Goal: Information Seeking & Learning: Learn about a topic

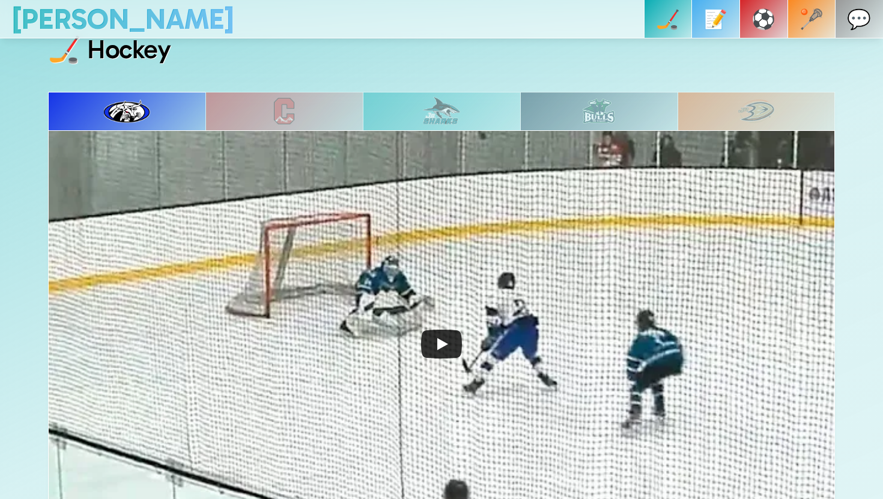
scroll to position [514, 0]
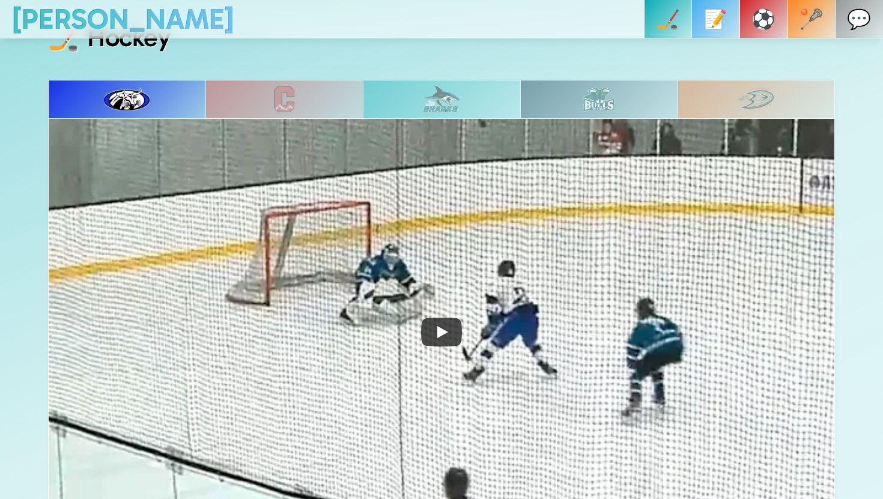
click at [315, 93] on div at bounding box center [284, 99] width 157 height 38
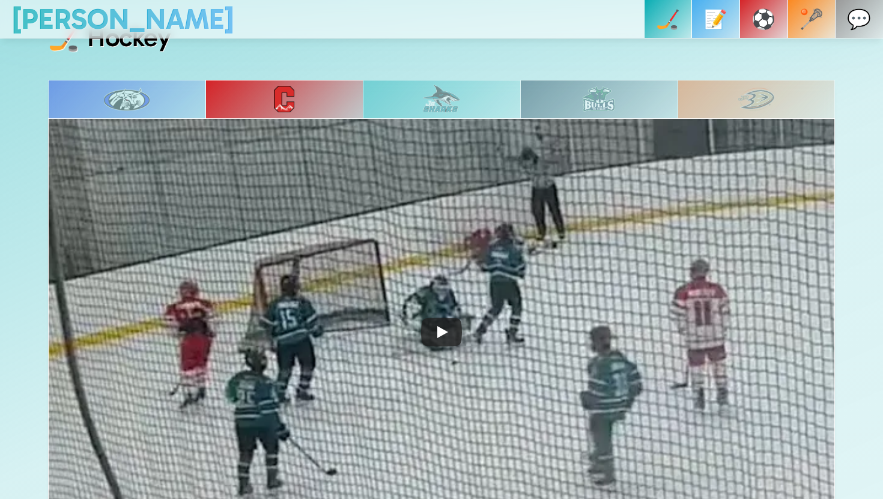
click at [420, 96] on div at bounding box center [441, 99] width 157 height 38
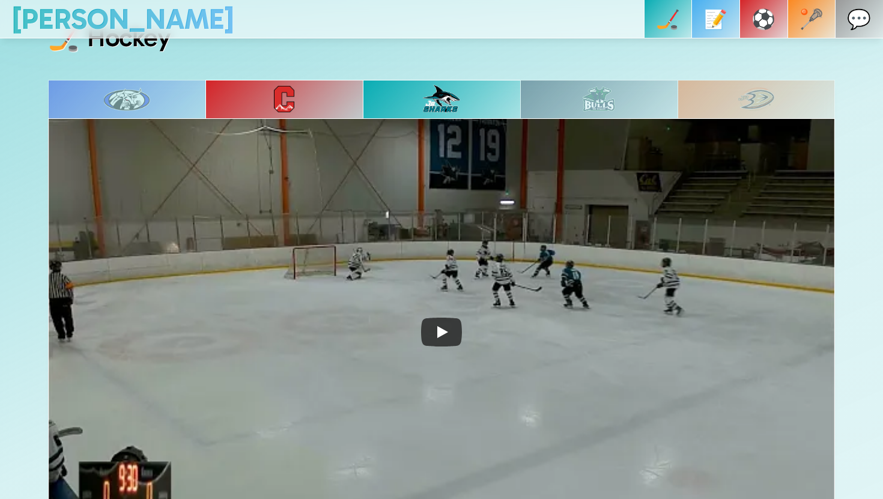
click at [597, 91] on img at bounding box center [599, 99] width 32 height 25
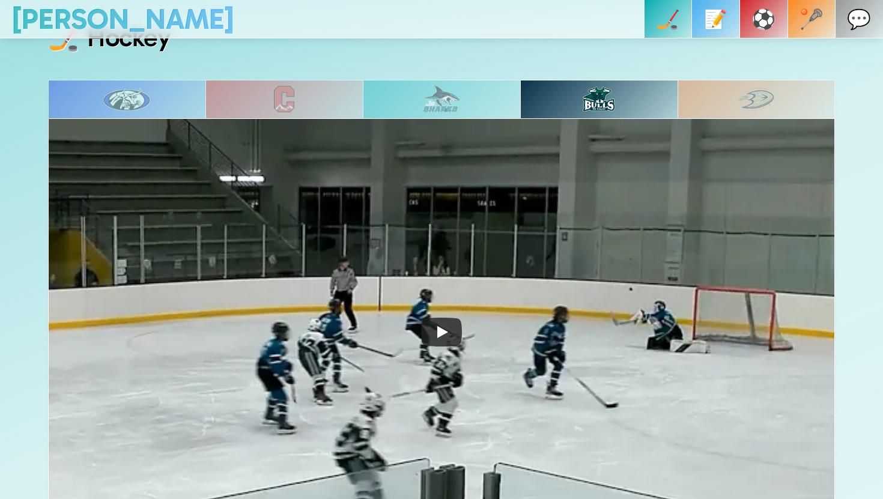
click at [757, 93] on img at bounding box center [757, 99] width 37 height 24
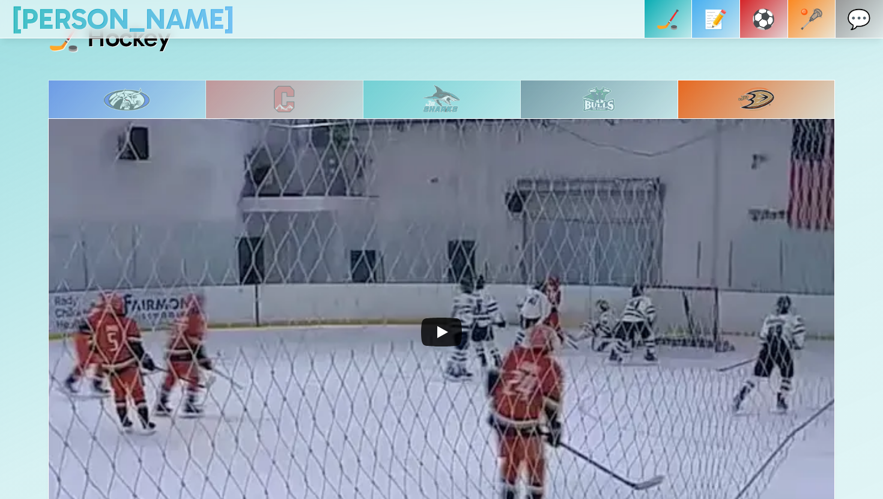
click at [439, 337] on icon "Play" at bounding box center [441, 332] width 41 height 29
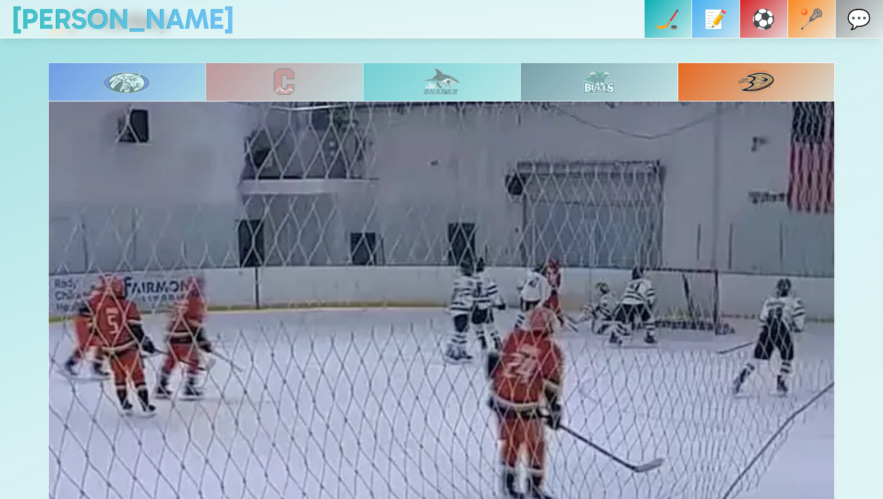
scroll to position [423, 0]
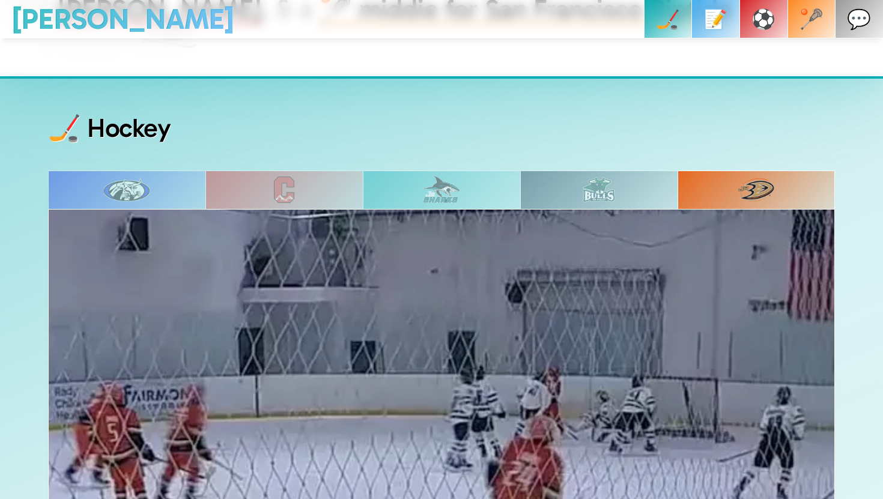
click at [157, 185] on div at bounding box center [126, 190] width 157 height 38
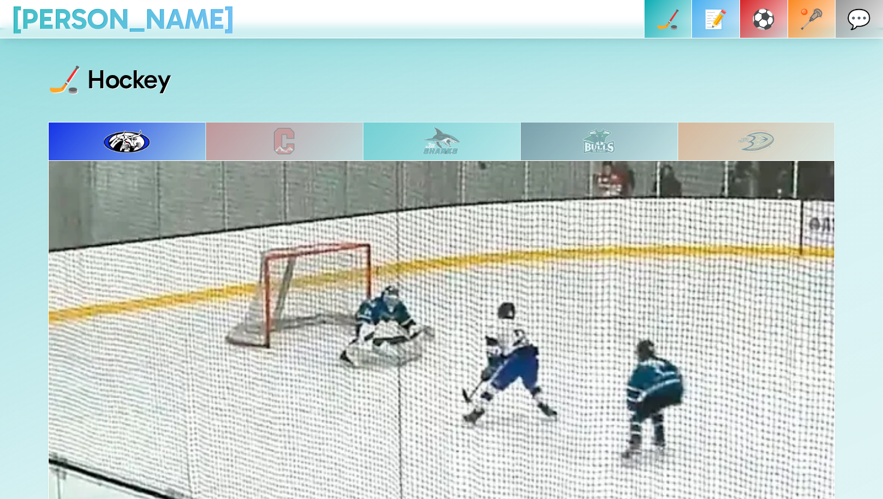
scroll to position [478, 0]
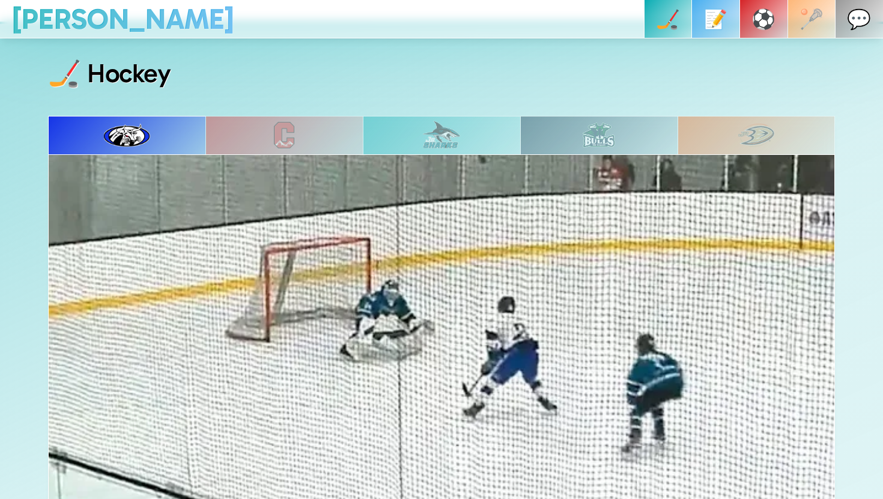
click at [811, 28] on p "🥍" at bounding box center [812, 19] width 24 height 38
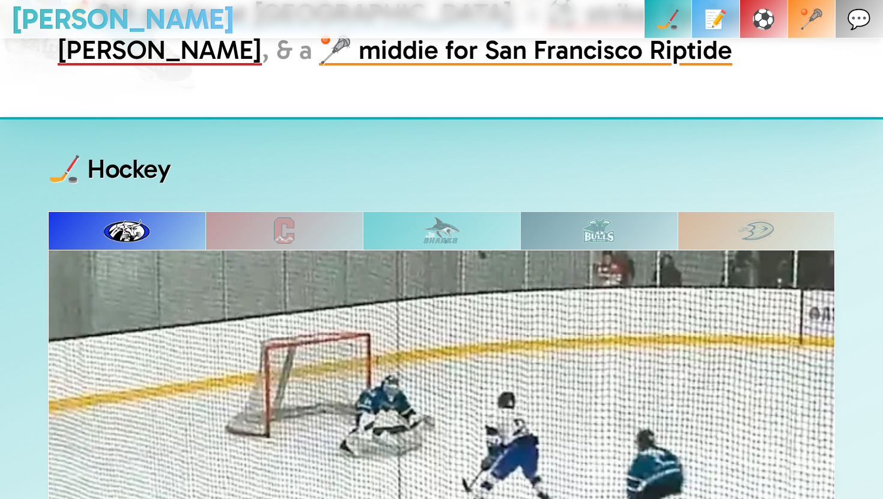
scroll to position [287, 0]
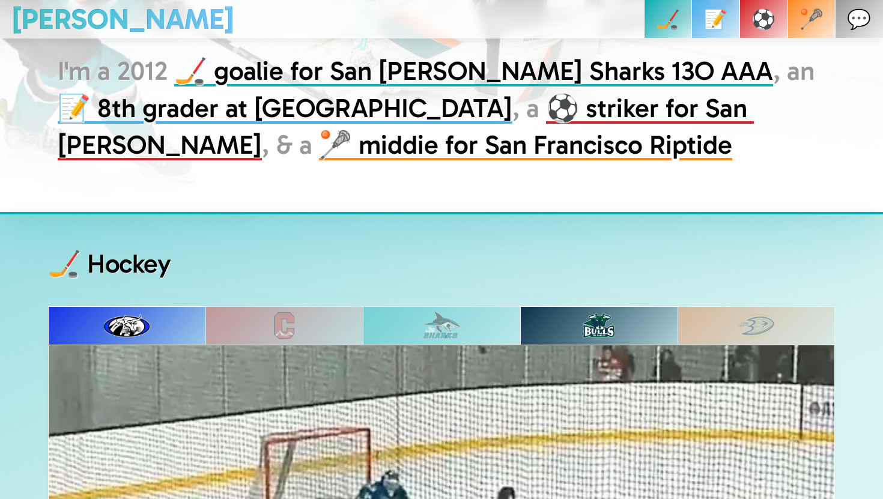
click at [735, 325] on div at bounding box center [756, 326] width 157 height 38
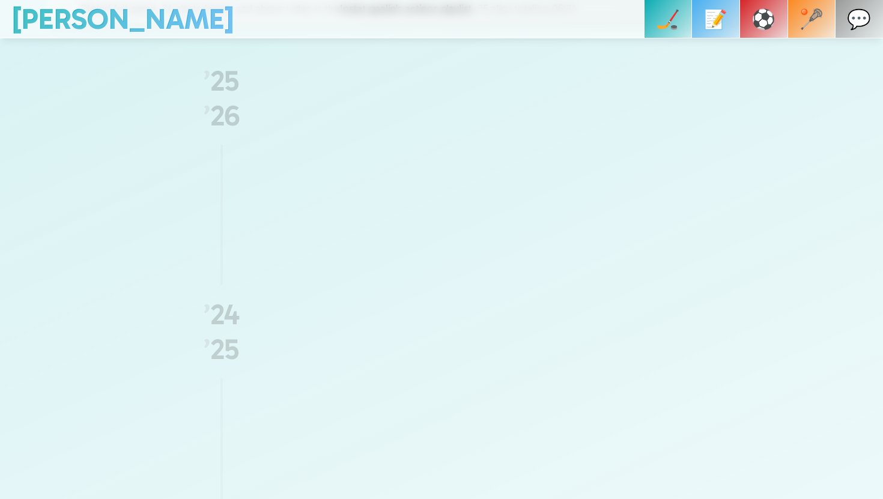
scroll to position [1103, 0]
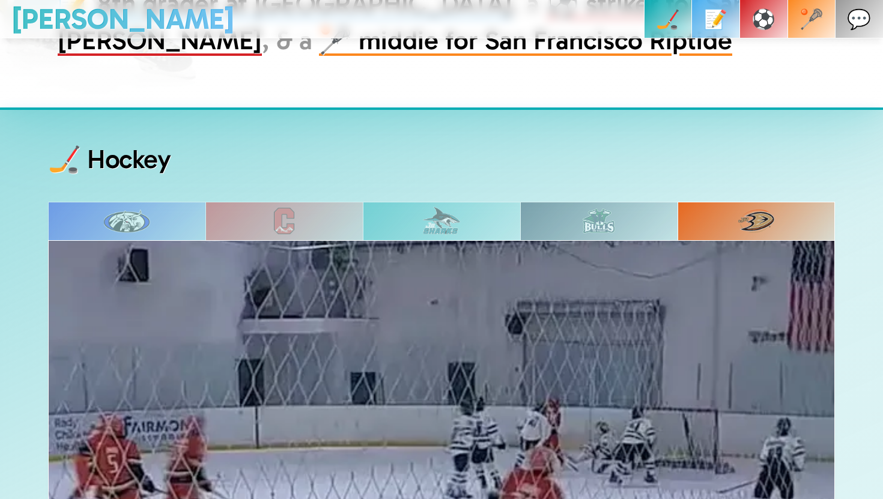
click at [570, 207] on div at bounding box center [598, 221] width 157 height 38
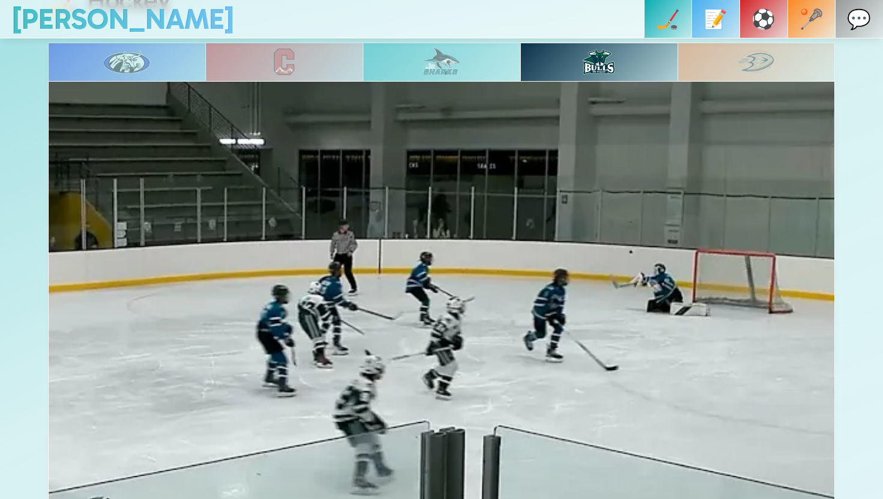
scroll to position [512, 0]
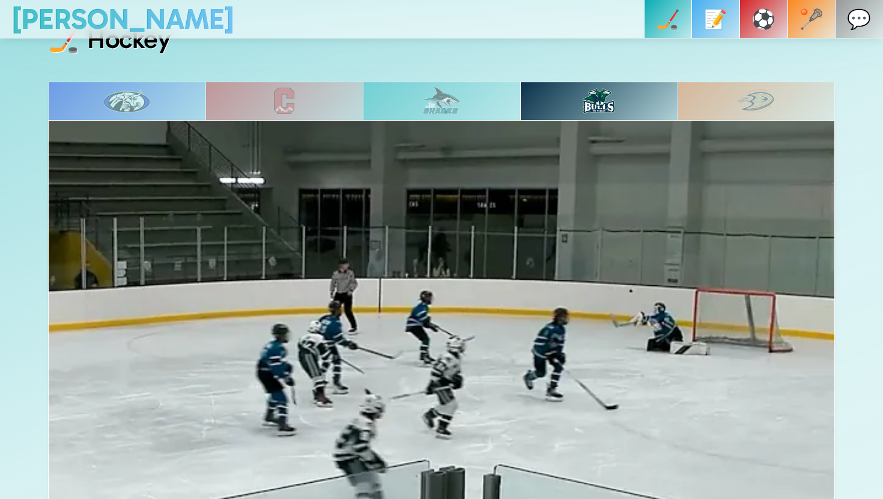
click at [489, 90] on div at bounding box center [441, 101] width 157 height 38
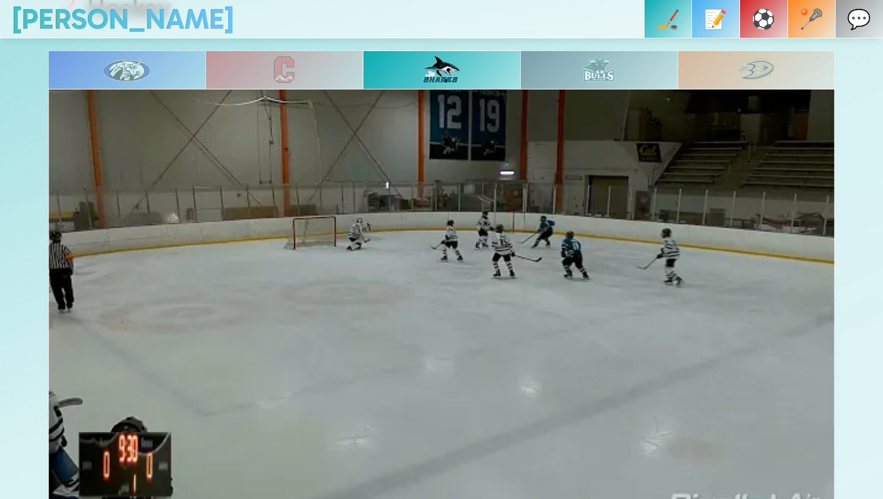
scroll to position [472, 0]
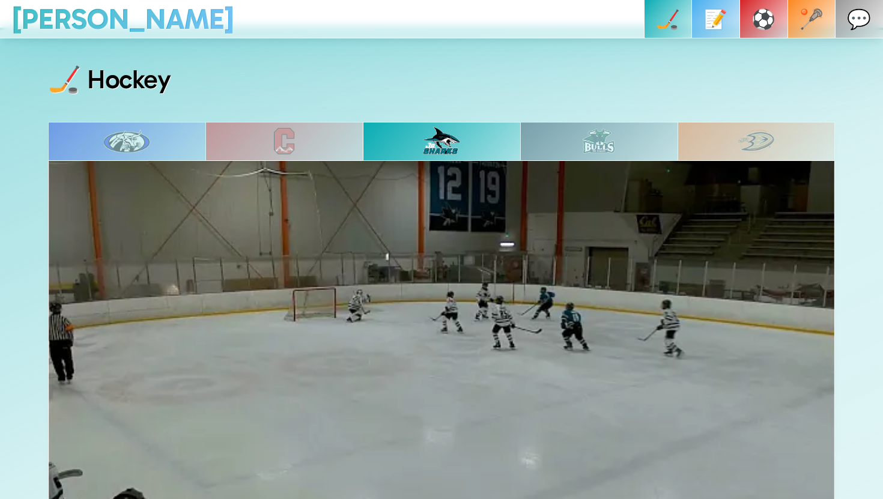
click at [567, 127] on div at bounding box center [598, 141] width 157 height 38
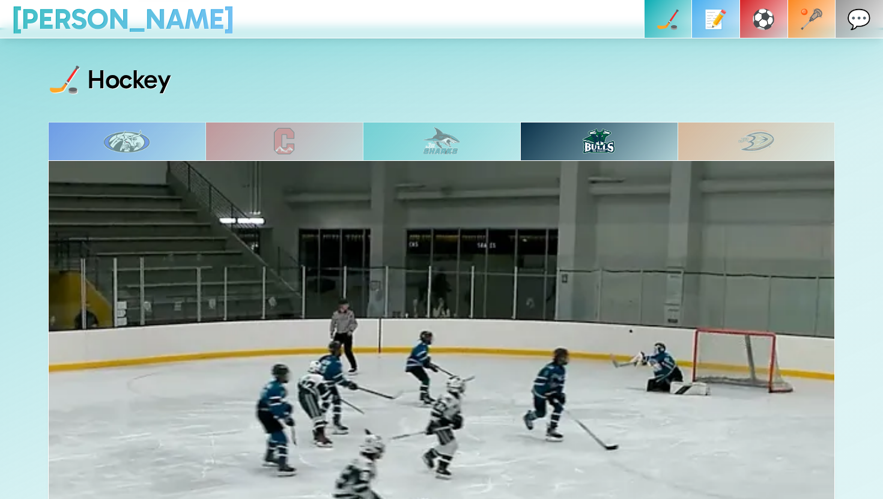
click at [456, 145] on img at bounding box center [442, 141] width 38 height 29
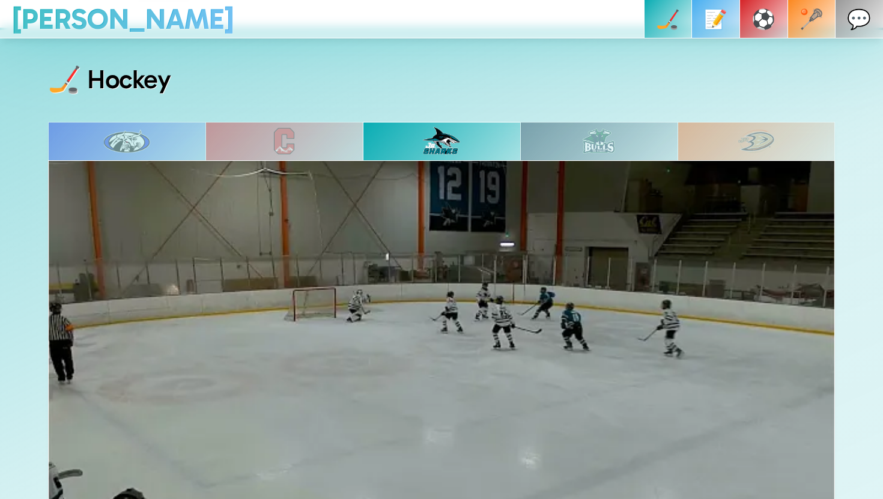
click at [310, 138] on div at bounding box center [284, 141] width 157 height 38
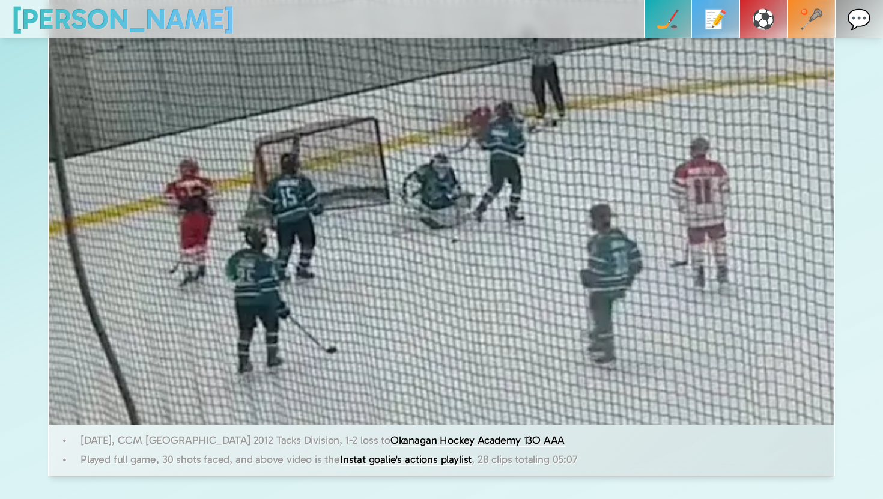
scroll to position [627, 0]
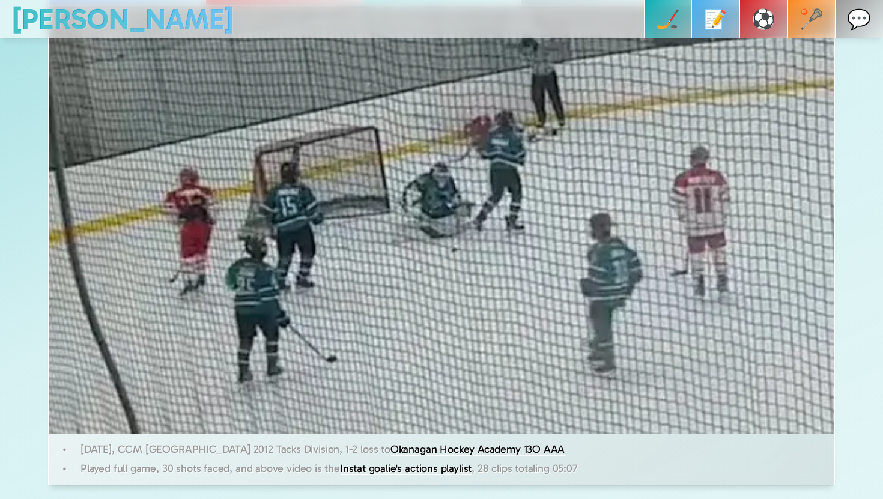
drag, startPoint x: 161, startPoint y: 469, endPoint x: 469, endPoint y: 475, distance: 308.4
click at [469, 475] on p "Played full game, 30 shots faced, and above video is the Instat goalie's action…" at bounding box center [451, 468] width 740 height 19
click at [526, 457] on p "09/19/2025, CCM Denver 2012 Tacks Division, 1-2 loss to Okanagan Hockey Academy…" at bounding box center [451, 448] width 740 height 19
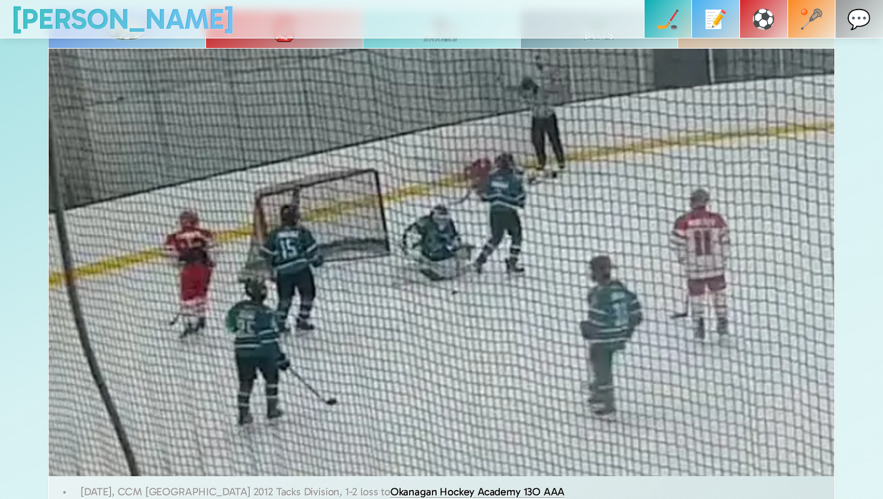
scroll to position [587, 0]
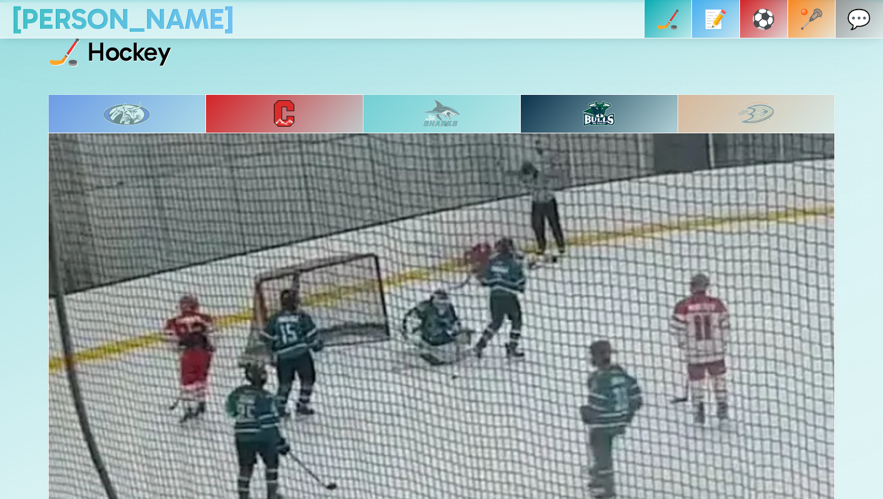
click at [145, 122] on img at bounding box center [127, 114] width 46 height 24
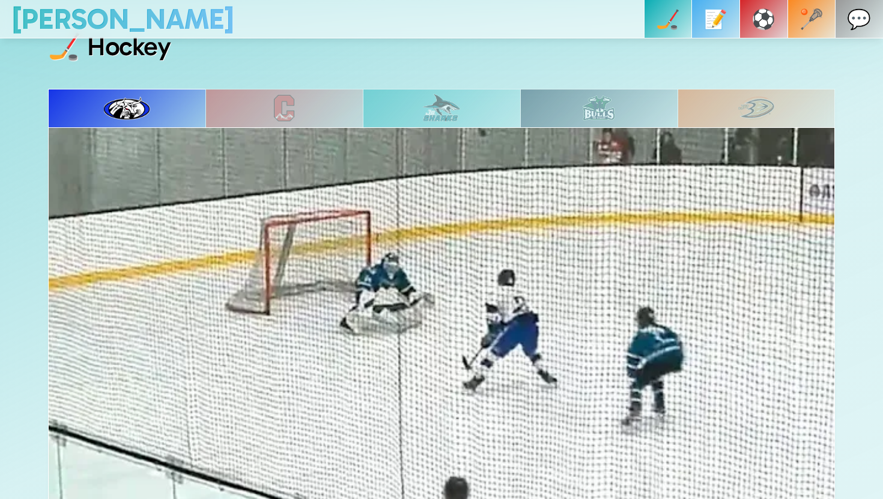
scroll to position [466, 0]
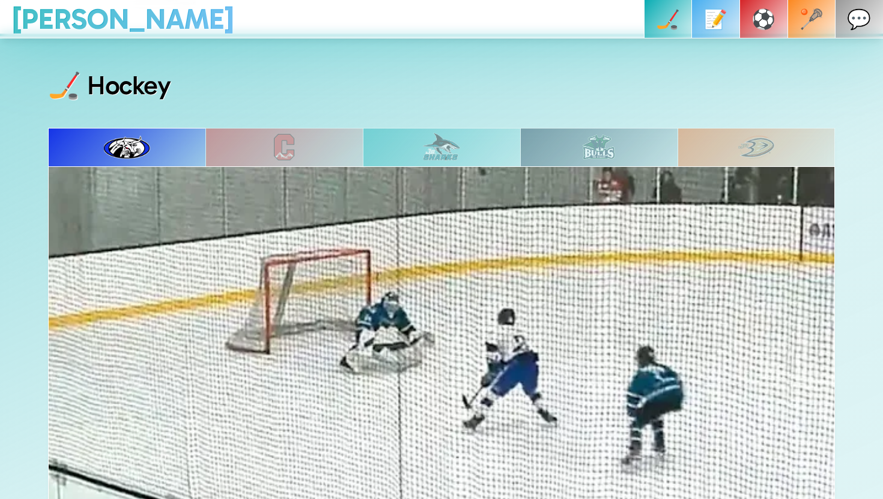
click at [297, 133] on div at bounding box center [284, 147] width 157 height 38
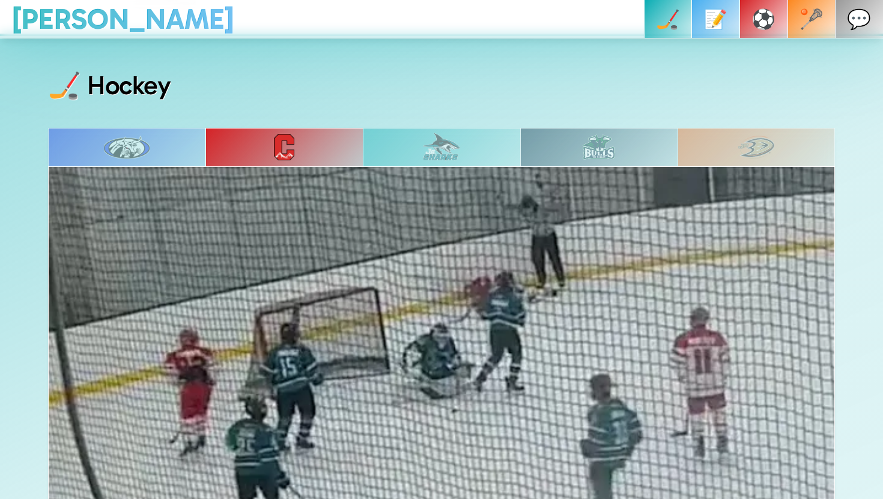
click at [490, 145] on div at bounding box center [441, 147] width 157 height 38
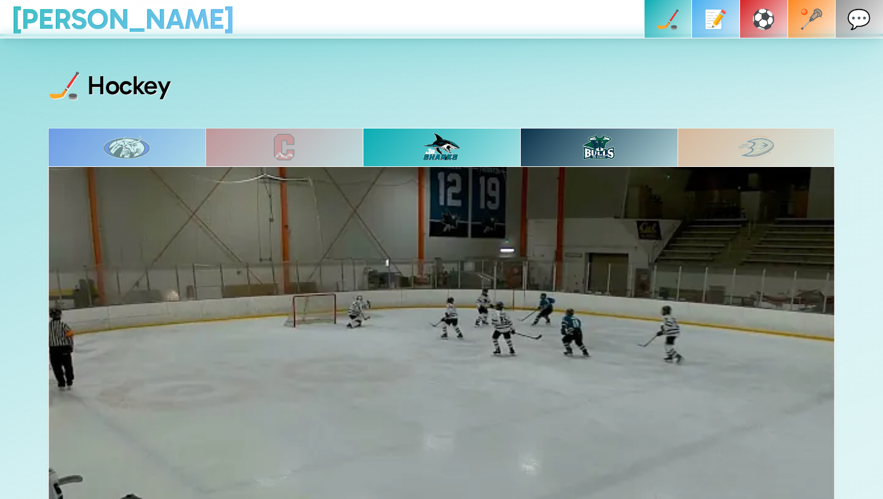
click at [584, 138] on img at bounding box center [599, 147] width 32 height 25
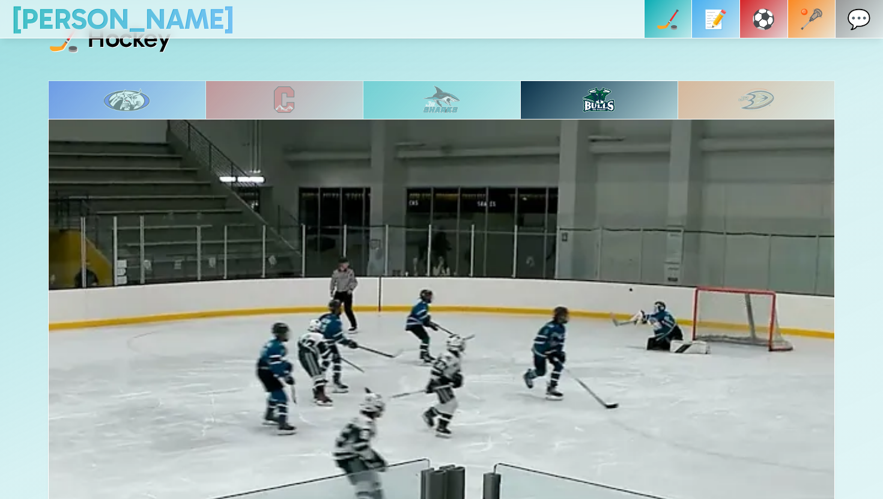
scroll to position [465, 0]
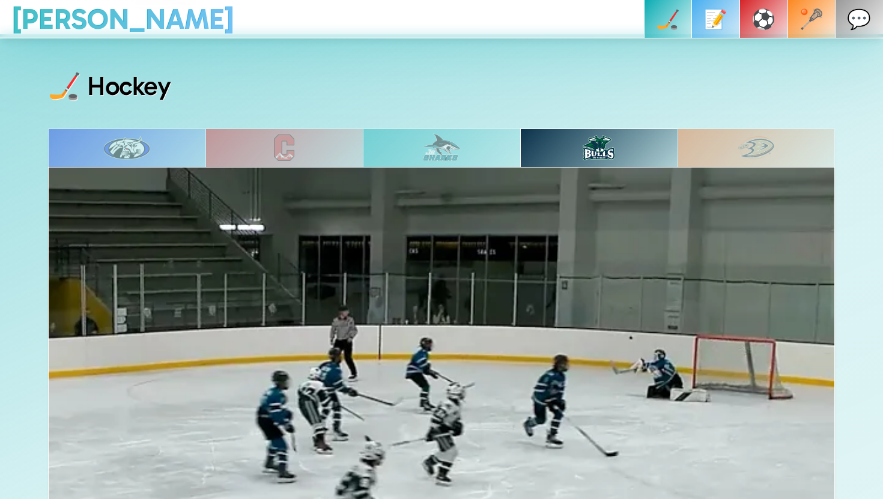
click at [760, 142] on img at bounding box center [757, 148] width 37 height 24
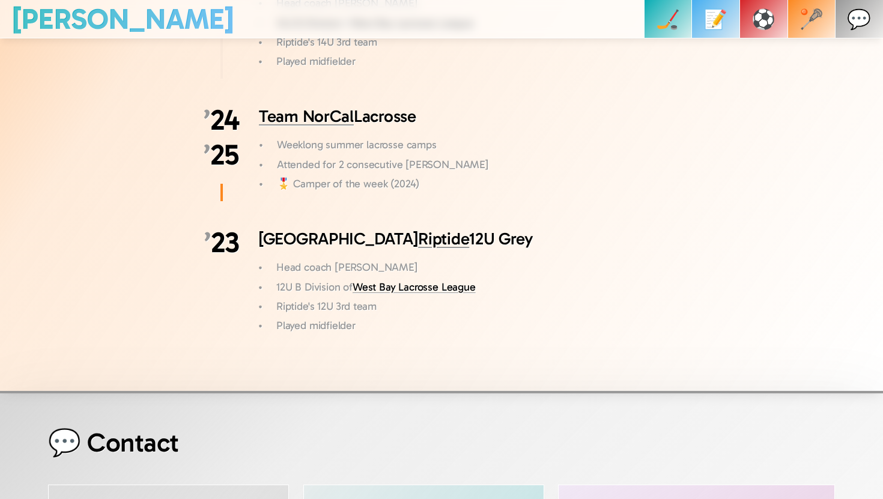
scroll to position [3830, 0]
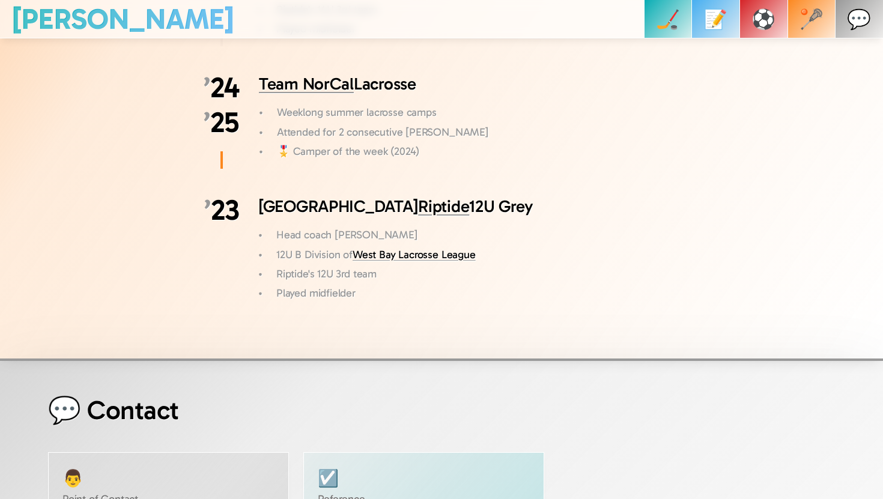
scroll to position [3889, 0]
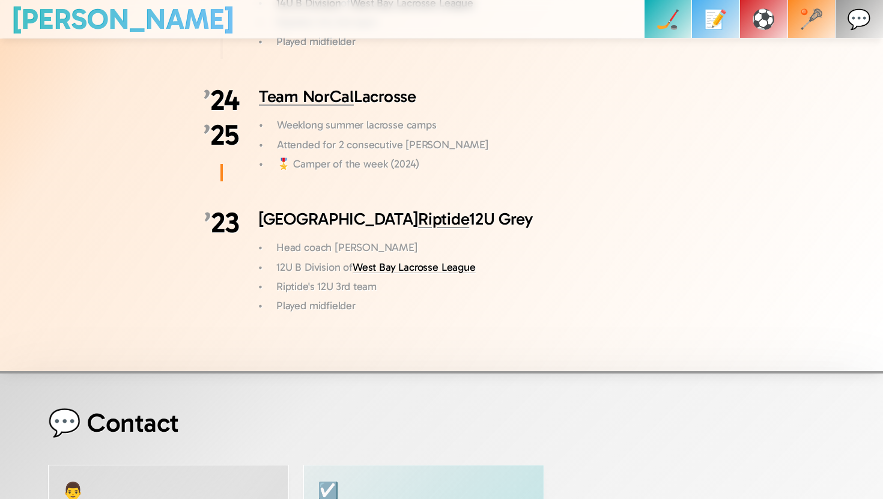
click at [266, 87] on link "Team NorCal" at bounding box center [306, 97] width 95 height 20
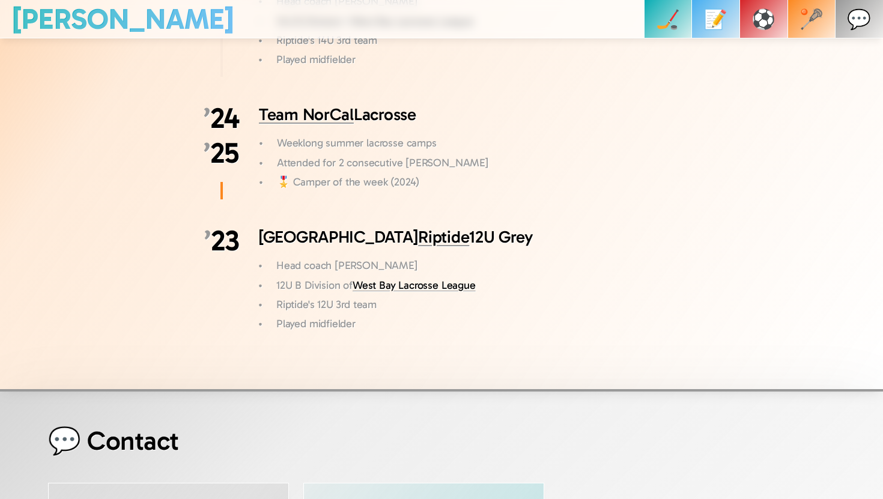
scroll to position [3870, 0]
drag, startPoint x: 376, startPoint y: 307, endPoint x: 287, endPoint y: 156, distance: 174.9
click at [287, 156] on div "🥍 Lacrosse ’ 25 San Francisco Riptide 14U White Head coach Mark Guthrie 14U B D…" at bounding box center [441, 122] width 787 height 440
click at [468, 226] on h3 "San Francisco Riptide 12U Grey" at bounding box center [468, 237] width 421 height 23
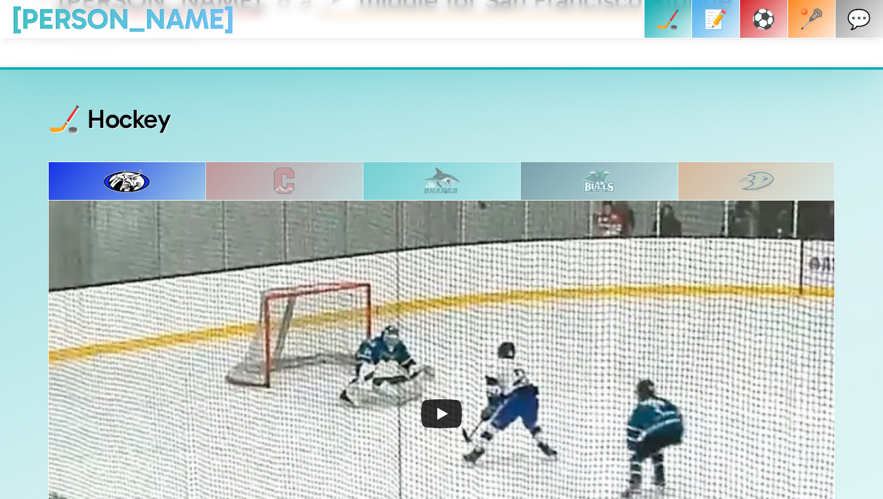
scroll to position [436, 0]
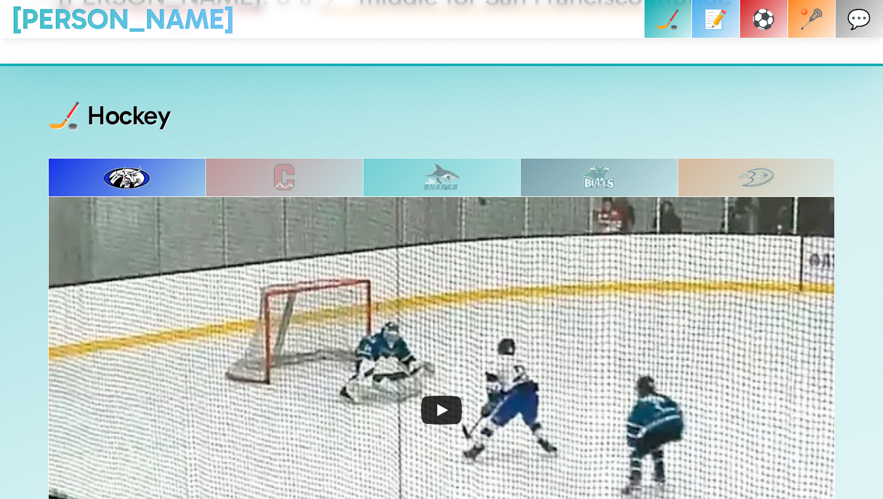
click at [435, 404] on icon "Play" at bounding box center [441, 410] width 41 height 29
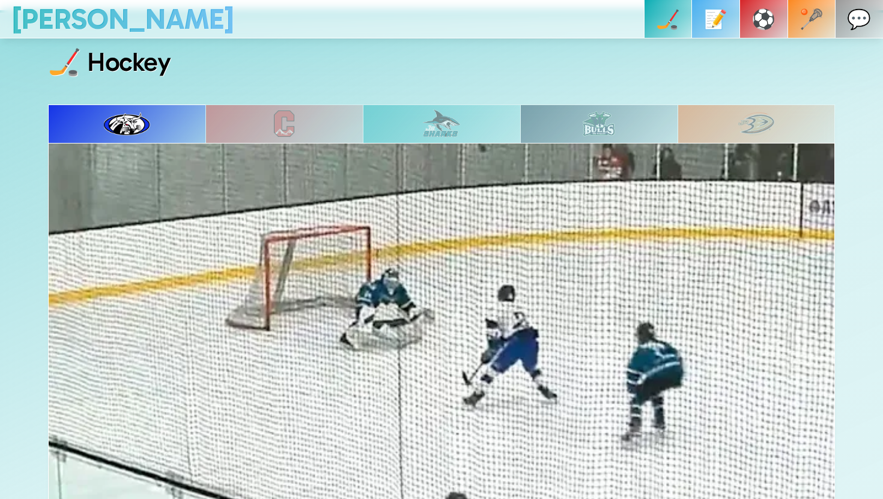
scroll to position [466, 0]
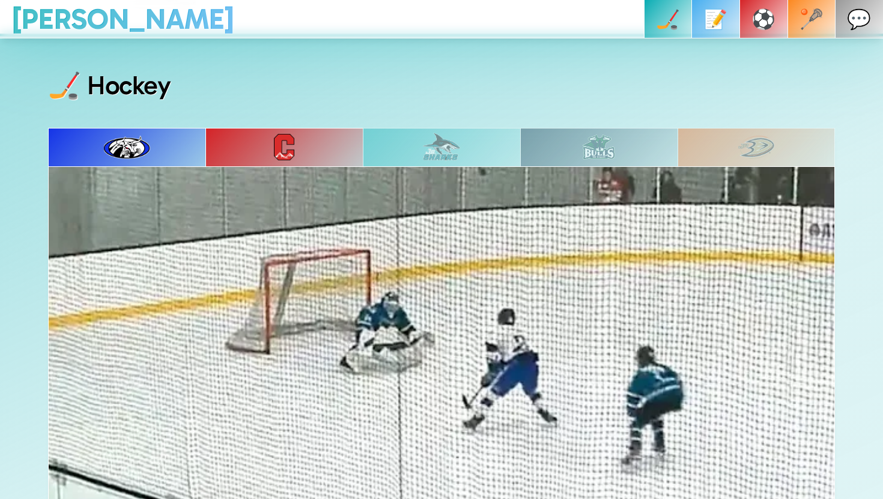
click at [291, 142] on img at bounding box center [284, 147] width 20 height 26
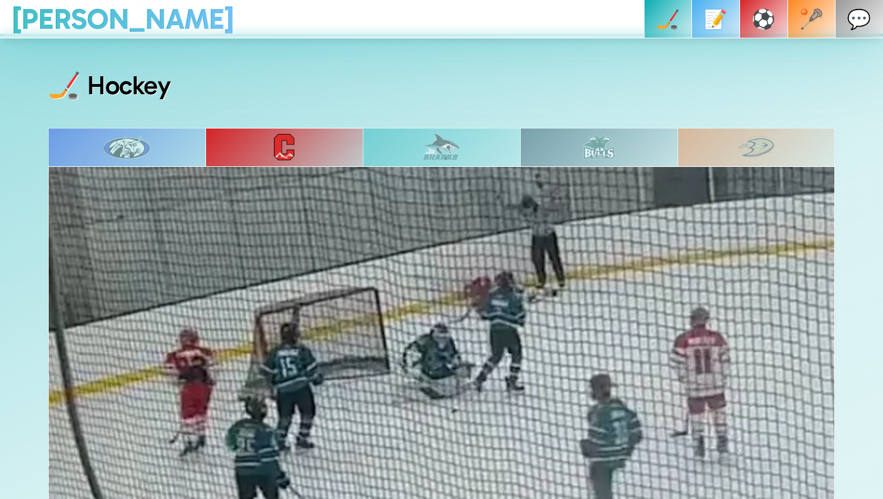
click at [602, 132] on div at bounding box center [598, 147] width 157 height 38
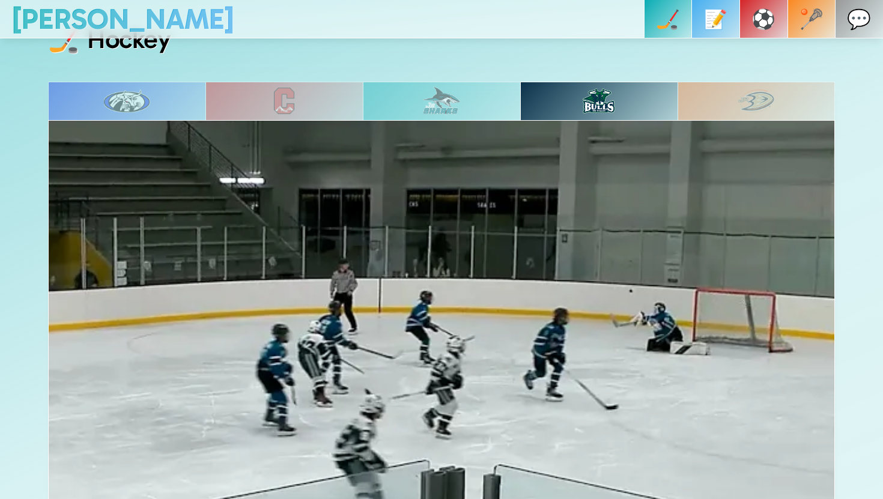
scroll to position [516, 0]
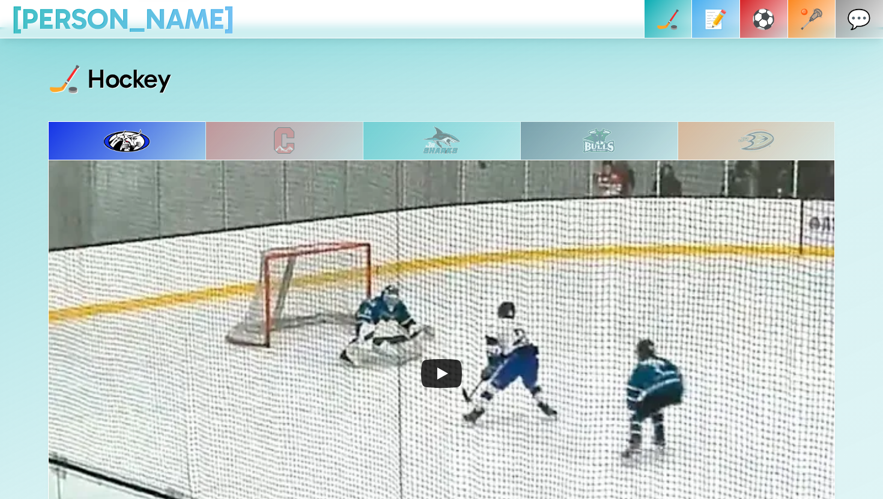
scroll to position [456, 0]
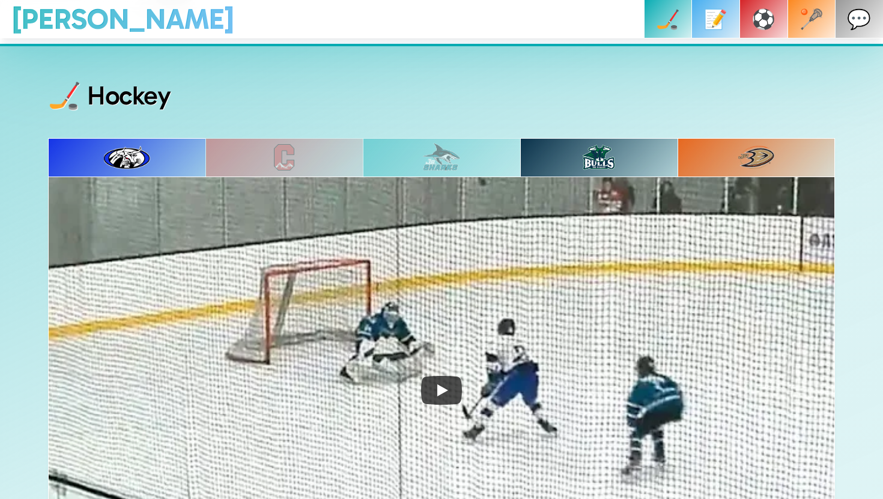
click at [735, 145] on div at bounding box center [756, 157] width 157 height 38
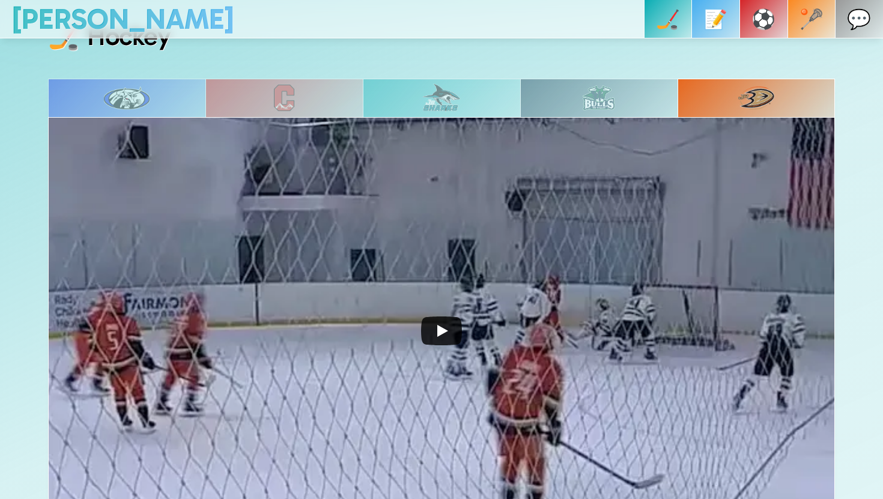
click at [448, 325] on icon "Play" at bounding box center [441, 331] width 41 height 29
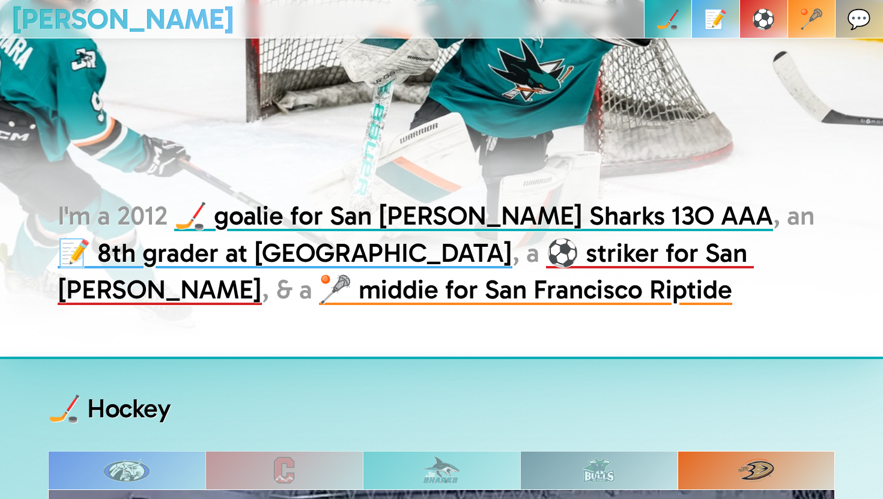
scroll to position [130, 0]
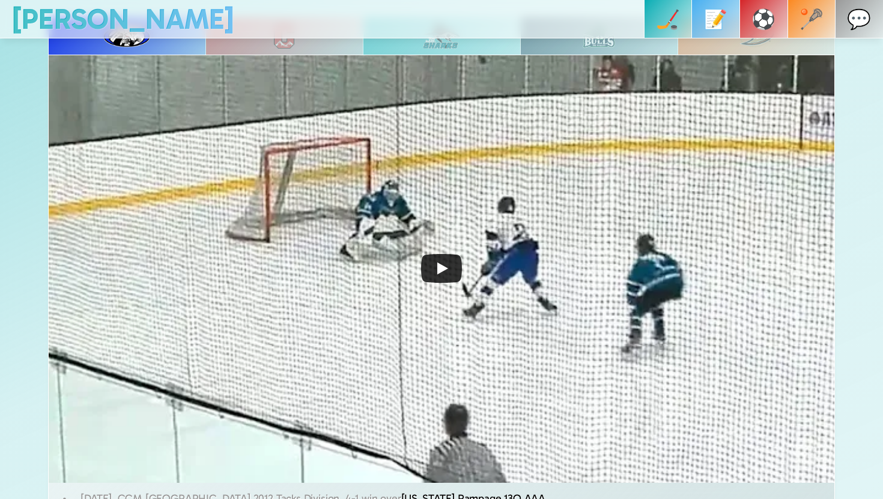
scroll to position [557, 0]
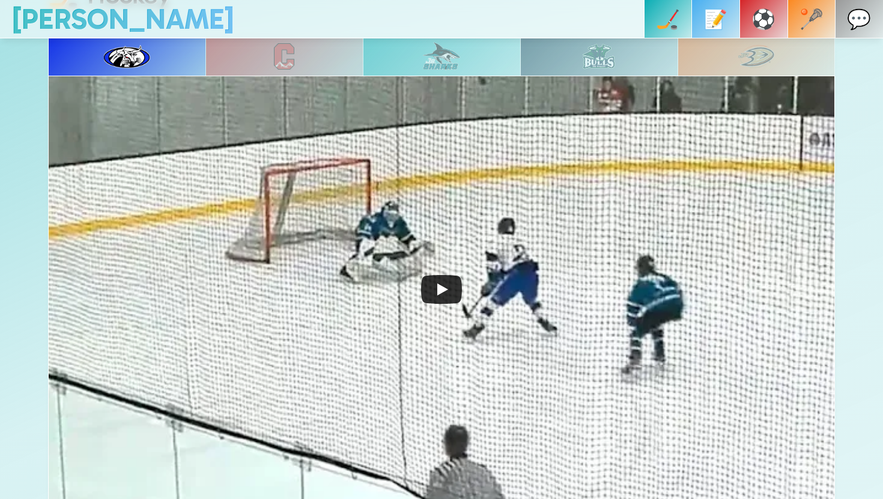
click at [652, 76] on img at bounding box center [441, 290] width 787 height 429
click at [650, 63] on div at bounding box center [598, 56] width 157 height 38
